Goal: Task Accomplishment & Management: Complete application form

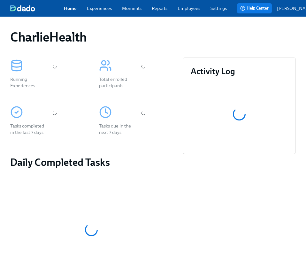
click at [175, 36] on div "CharlieHealth" at bounding box center [153, 36] width 286 height 15
click at [206, 7] on div "Home Experiences Moments Reports Employees Settings Review us on G2" at bounding box center [150, 8] width 173 height 6
click at [196, 9] on link "Employees" at bounding box center [189, 8] width 23 height 6
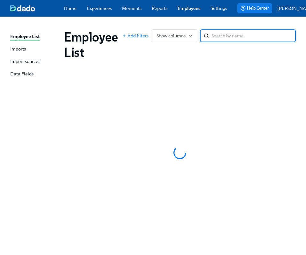
click at [186, 24] on div "Employee List Imports Import sources Data Fields Employee List Add filters Show…" at bounding box center [153, 136] width 306 height 238
click at [206, 40] on input "search" at bounding box center [254, 35] width 84 height 13
click at [206, 38] on input "search" at bounding box center [254, 35] width 84 height 13
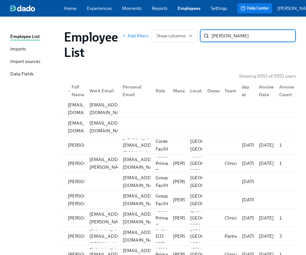
type input "[PERSON_NAME]"
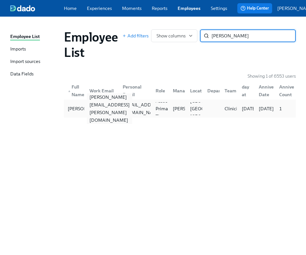
click at [113, 115] on div "[PERSON_NAME][EMAIL_ADDRESS][PERSON_NAME][DOMAIN_NAME]" at bounding box center [100, 108] width 33 height 13
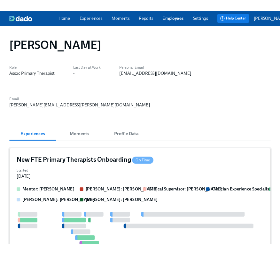
scroll to position [21, 0]
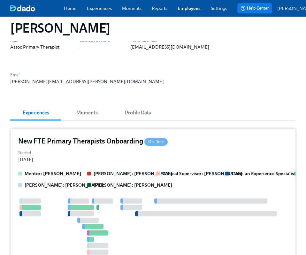
click at [168, 149] on div "Started [DATE]" at bounding box center [153, 156] width 270 height 14
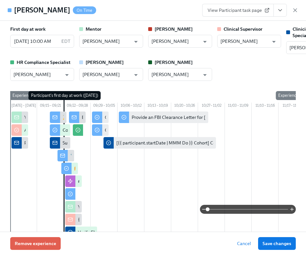
click at [206, 13] on icon "View task page" at bounding box center [280, 10] width 6 height 6
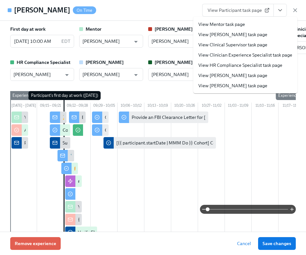
click at [206, 62] on link "View HR Compliance Specialist task page" at bounding box center [240, 65] width 84 height 6
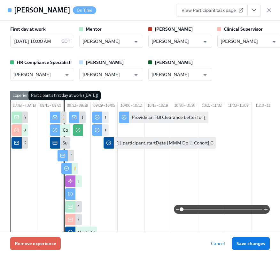
click at [206, 10] on div "[PERSON_NAME] On Time View Participant task page" at bounding box center [140, 10] width 280 height 21
click at [206, 10] on icon "button" at bounding box center [269, 10] width 3 height 3
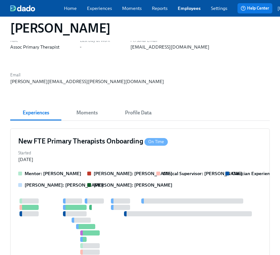
click at [187, 14] on div "Home Experiences Moments Reports Employees Settings Review us on G2 Help Center…" at bounding box center [168, 8] width 337 height 17
click at [185, 9] on link "Employees" at bounding box center [189, 8] width 23 height 6
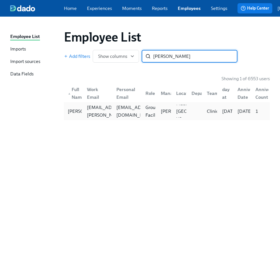
type input "[PERSON_NAME]"
click at [187, 118] on div at bounding box center [193, 111] width 15 height 13
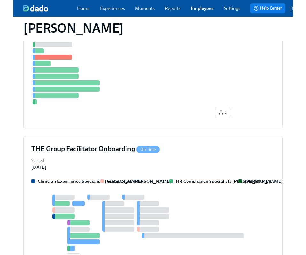
scroll to position [208, 0]
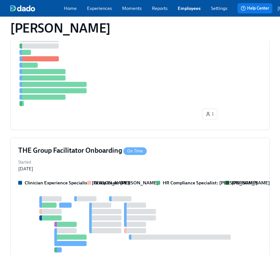
click at [187, 146] on div "THE Group Facilitator Onboarding On Time" at bounding box center [140, 151] width 244 height 10
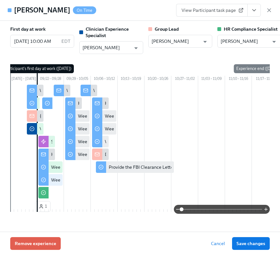
click at [206, 12] on icon "View task page" at bounding box center [254, 10] width 6 height 6
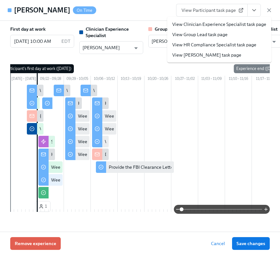
click at [206, 44] on link "View HR Compliance Specialist task page" at bounding box center [214, 45] width 84 height 6
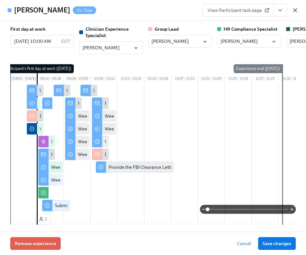
click at [206, 11] on icon "button" at bounding box center [295, 10] width 6 height 6
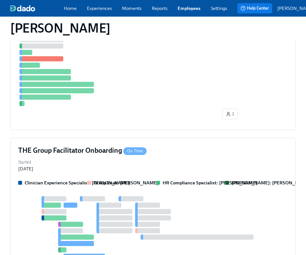
click at [190, 12] on link "Employees" at bounding box center [189, 8] width 23 height 6
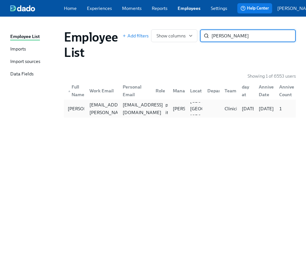
type input "[PERSON_NAME]"
click at [128, 110] on div "[EMAIL_ADDRESS][DOMAIN_NAME]" at bounding box center [142, 108] width 45 height 15
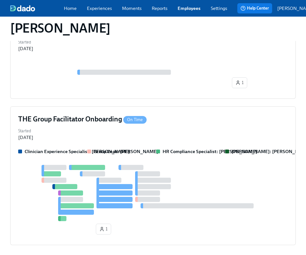
scroll to position [330, 0]
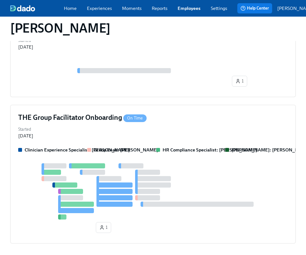
click at [128, 111] on div "THE Group Facilitator Onboarding On Time Started [DATE] Clinician Experience Sp…" at bounding box center [153, 174] width 286 height 139
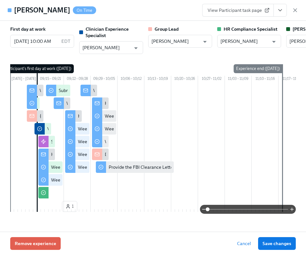
click at [206, 11] on icon "View task page" at bounding box center [280, 10] width 6 height 6
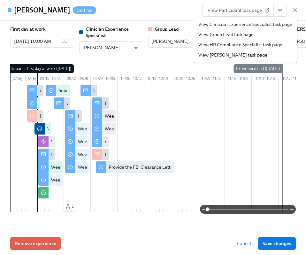
click at [206, 45] on link "View HR Compliance Specialist task page" at bounding box center [240, 45] width 84 height 6
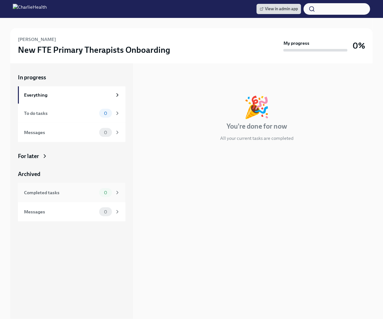
click at [75, 192] on div "Completed tasks" at bounding box center [60, 192] width 73 height 7
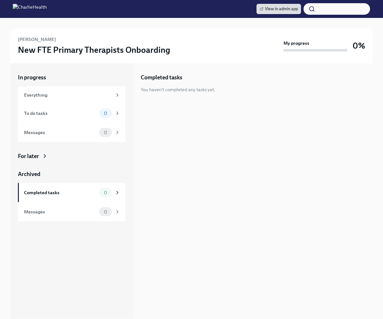
click at [221, 142] on div "Completed tasks You haven't completed any tasks yet." at bounding box center [257, 190] width 232 height 255
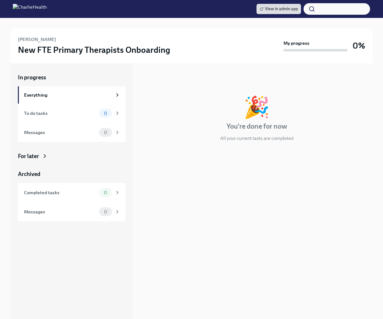
click at [4, 82] on div "Dylan Broadwell New FTE Primary Therapists Onboarding My progress 0% In progres…" at bounding box center [191, 218] width 383 height 401
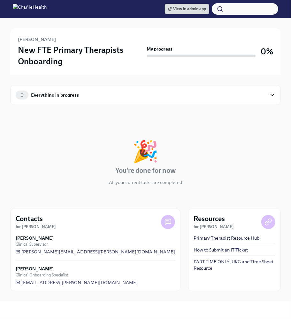
click at [79, 141] on div "🎉 You're done for now All your current tasks are completed" at bounding box center [145, 163] width 271 height 45
click at [179, 128] on div "In progress 🎉 You're done for now All your current tasks are completed" at bounding box center [145, 157] width 271 height 78
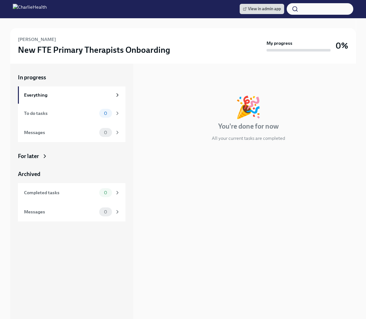
click at [161, 87] on div "In progress 🎉 You're done for now All your current tasks are completed" at bounding box center [248, 113] width 215 height 78
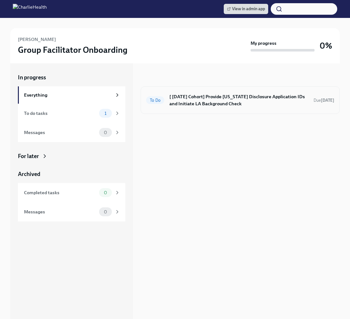
click at [172, 106] on h6 "[ Sep 22nd Cohort] Provide Utah Disclosure Application IDs and Initiate LA Back…" at bounding box center [238, 100] width 139 height 14
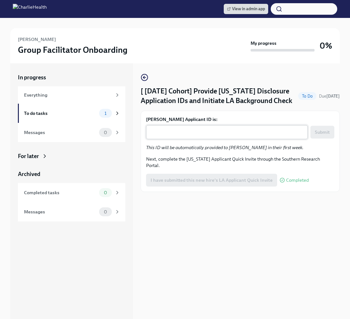
click at [177, 138] on div "x ​" at bounding box center [227, 132] width 162 height 14
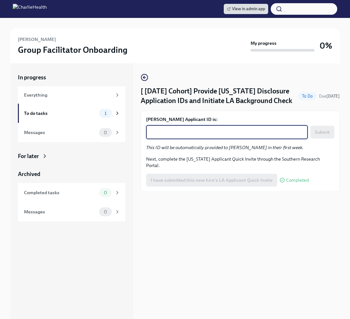
paste textarea "1252270"
type textarea "1252270"
click at [317, 132] on span "Submit" at bounding box center [322, 132] width 15 height 6
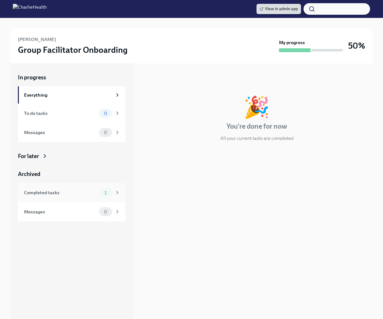
click at [108, 192] on span "1" at bounding box center [106, 192] width 10 height 5
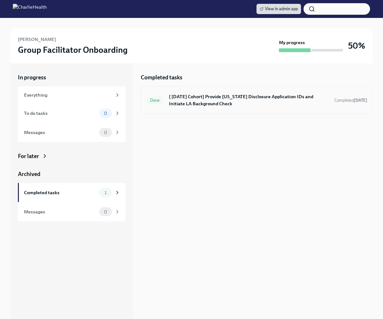
click at [196, 97] on h6 "[ [DATE] Cohort] Provide [US_STATE] Disclosure Application IDs and Initiate LA …" at bounding box center [249, 100] width 160 height 14
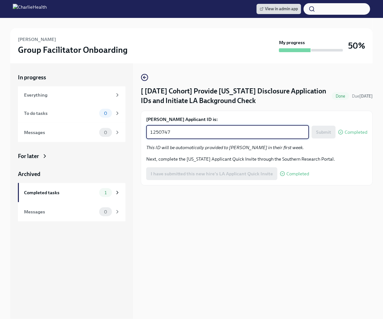
click at [183, 133] on textarea "1250747" at bounding box center [227, 132] width 155 height 8
click at [214, 203] on div "[ Sep 15th Cohort] Provide Utah Disclosure Application IDs and Initiate LA Back…" at bounding box center [257, 190] width 232 height 255
